Goal: Complete application form

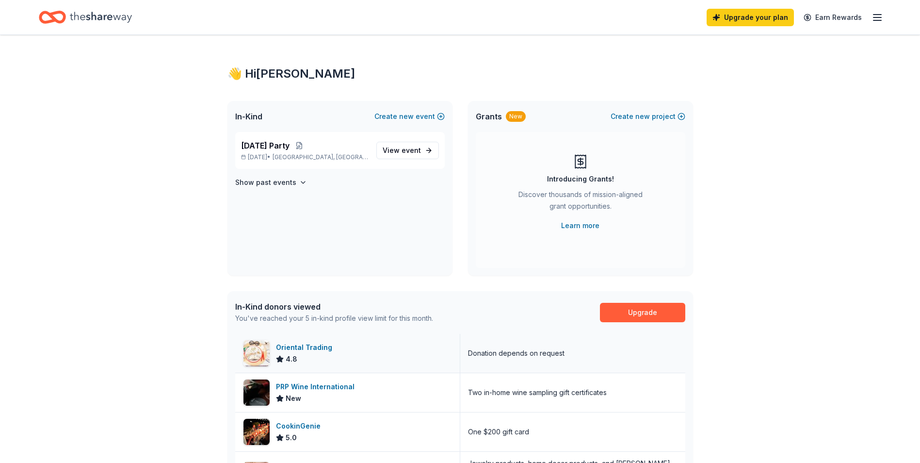
click at [316, 348] on div "Oriental Trading" at bounding box center [306, 348] width 60 height 12
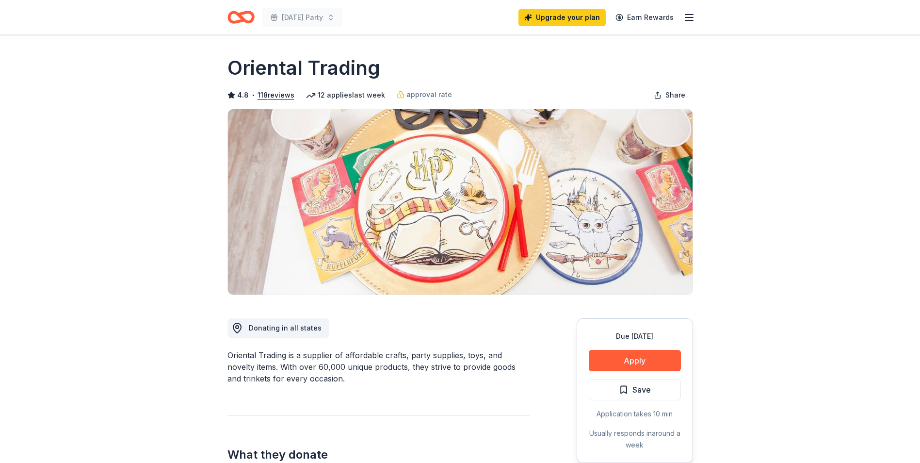
scroll to position [97, 0]
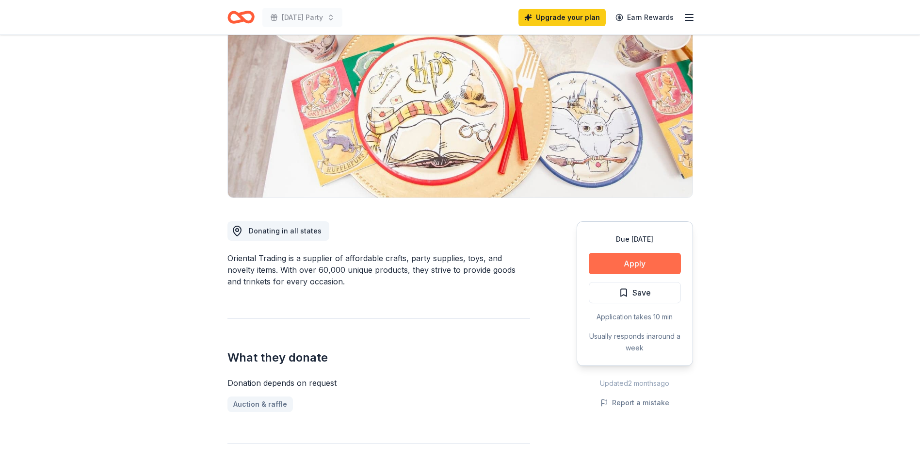
click at [610, 259] on button "Apply" at bounding box center [635, 263] width 92 height 21
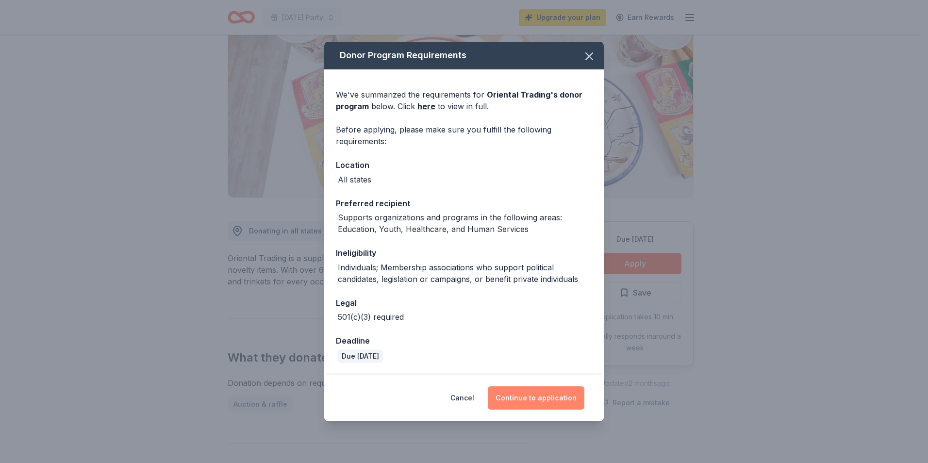
click at [518, 403] on button "Continue to application" at bounding box center [536, 397] width 97 height 23
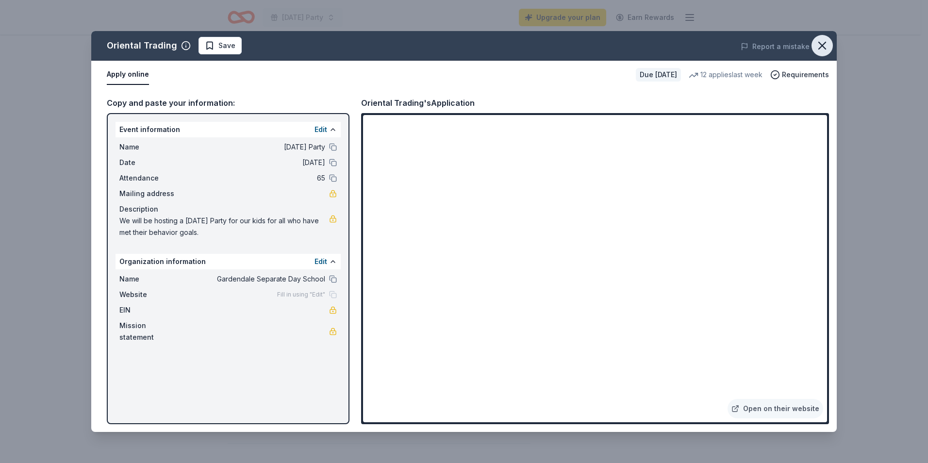
click at [816, 45] on icon "button" at bounding box center [822, 46] width 14 height 14
